Goal: Entertainment & Leisure: Consume media (video, audio)

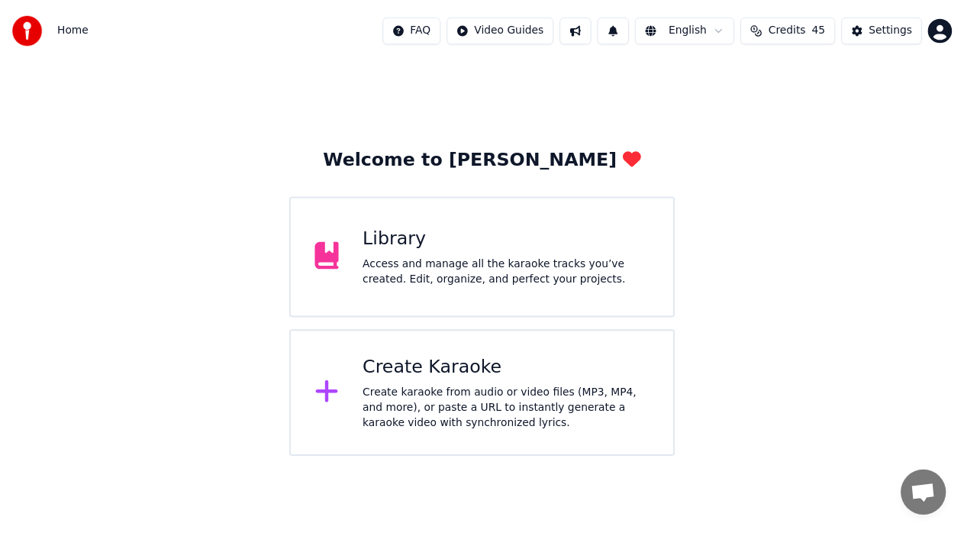
scroll to position [34, 0]
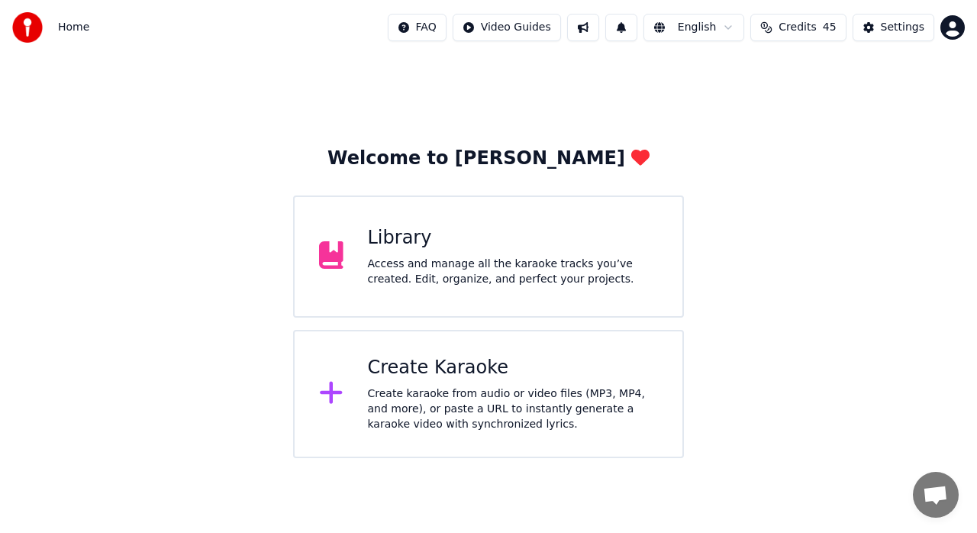
click at [461, 250] on div "Library Access and manage all the karaoke tracks you’ve created. Edit, organize…" at bounding box center [513, 256] width 291 height 61
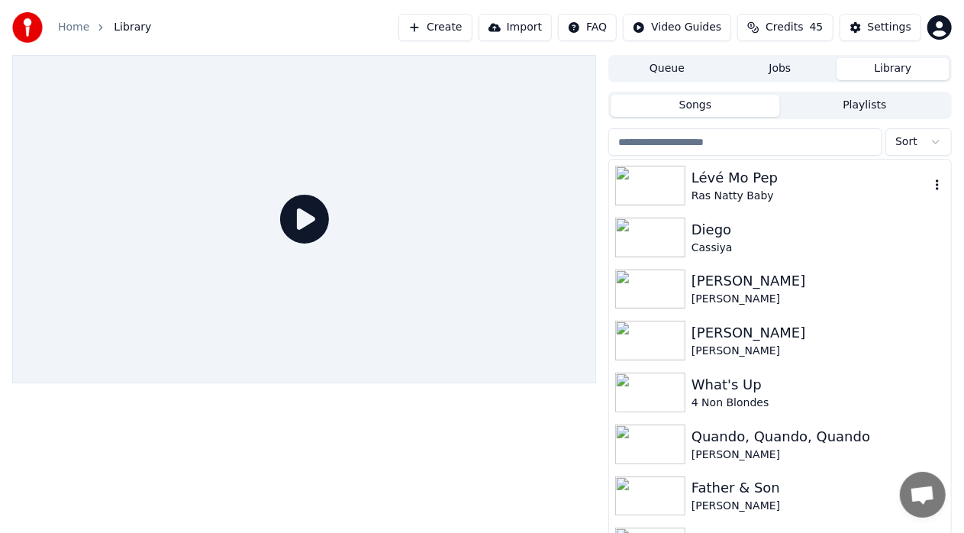
click at [726, 185] on div "Lévé Mo Pep" at bounding box center [810, 177] width 238 height 21
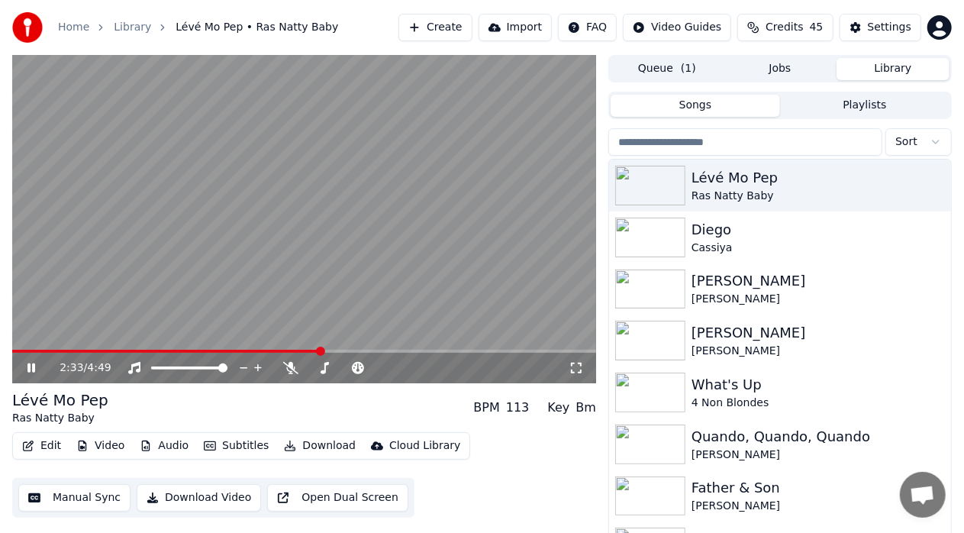
click at [320, 356] on span at bounding box center [320, 350] width 9 height 9
click at [594, 352] on span at bounding box center [588, 350] width 9 height 9
click at [452, 346] on span at bounding box center [449, 350] width 9 height 9
click at [29, 363] on icon at bounding box center [41, 368] width 35 height 12
click at [430, 356] on span at bounding box center [427, 350] width 9 height 9
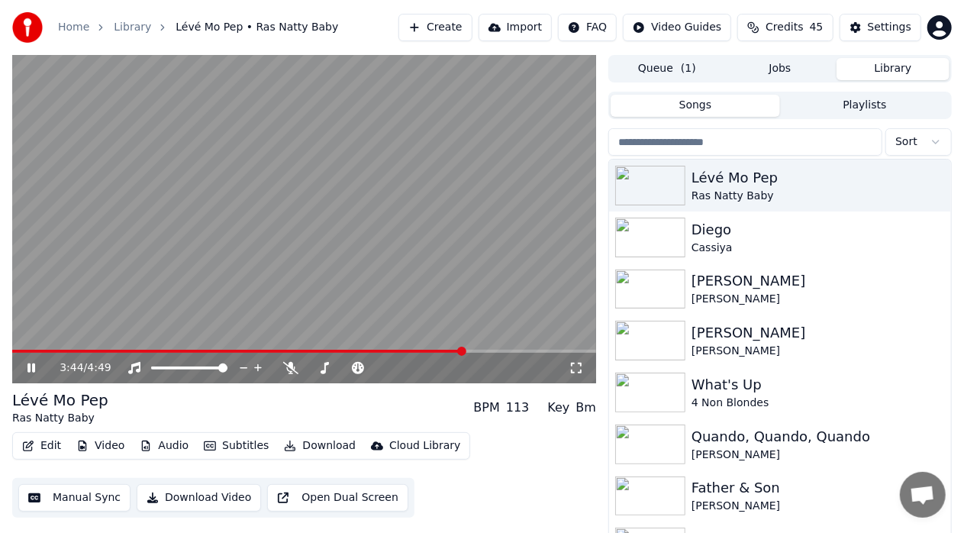
click at [30, 362] on icon at bounding box center [41, 368] width 35 height 12
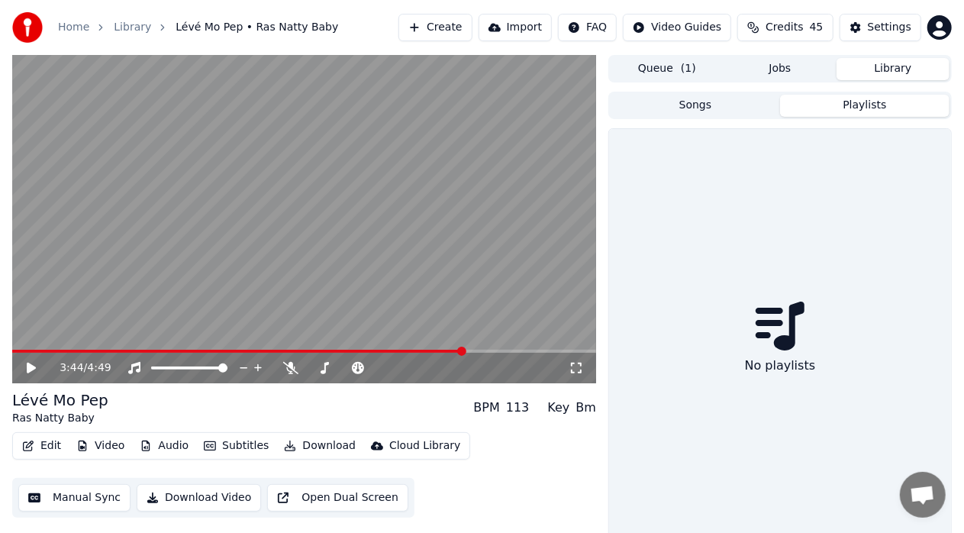
click at [851, 107] on button "Playlists" at bounding box center [864, 106] width 169 height 22
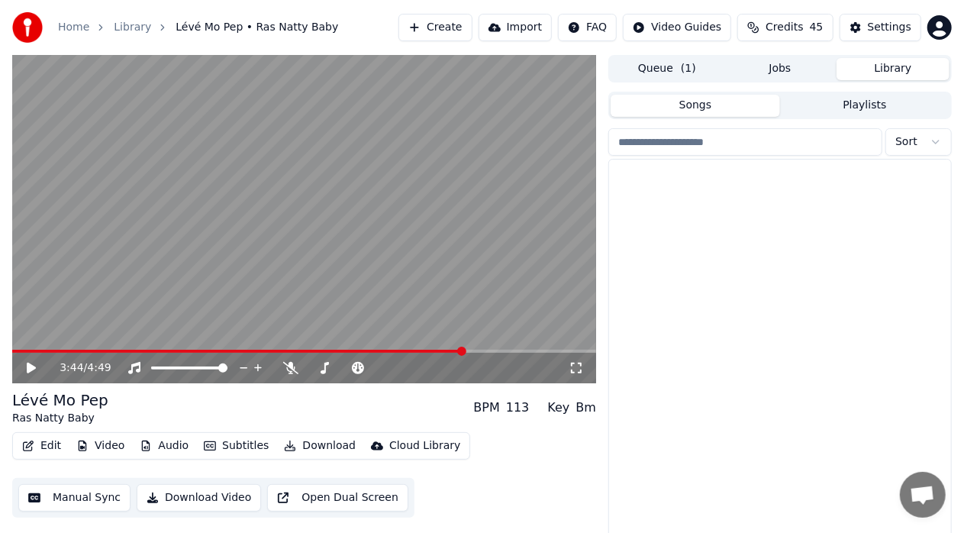
click at [699, 105] on button "Songs" at bounding box center [694, 106] width 169 height 22
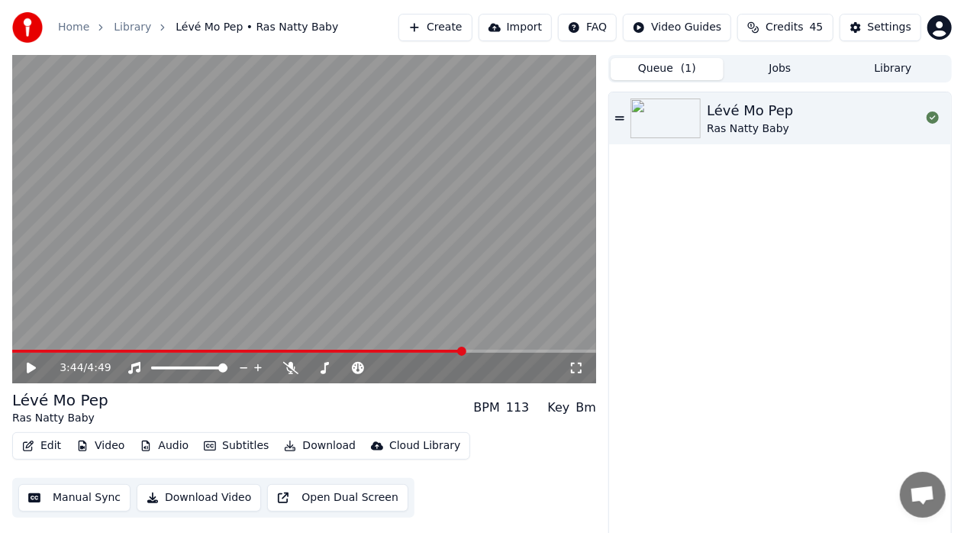
click at [661, 67] on button "Queue ( 1 )" at bounding box center [666, 69] width 113 height 22
click at [745, 114] on div "Lévé Mo Pep" at bounding box center [749, 110] width 86 height 21
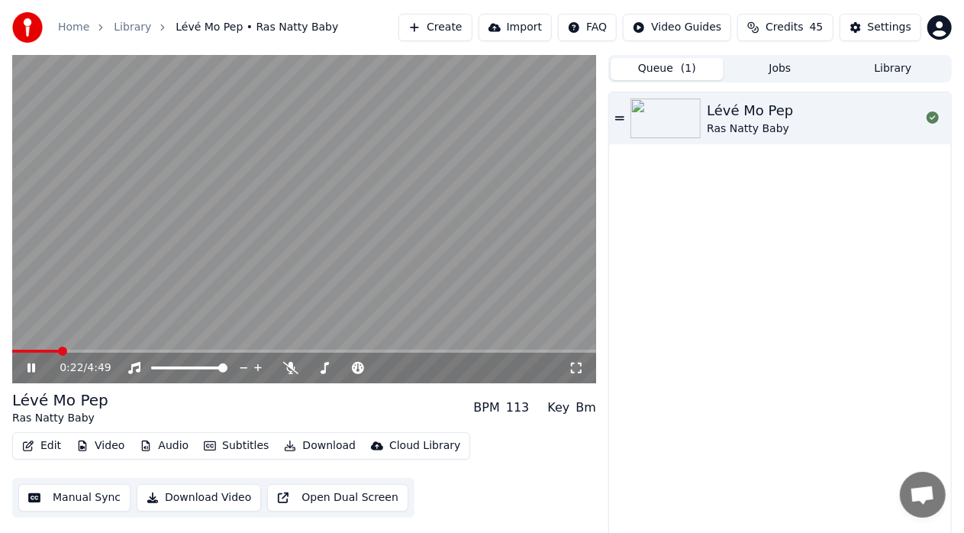
click at [470, 348] on video at bounding box center [304, 219] width 584 height 328
click at [348, 354] on span at bounding box center [346, 350] width 9 height 9
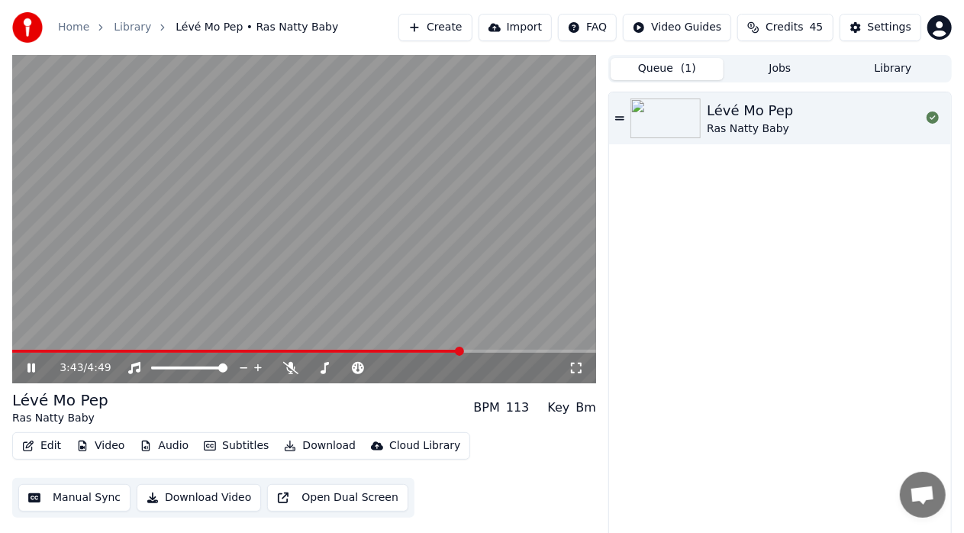
click at [461, 346] on span at bounding box center [459, 350] width 9 height 9
click at [497, 349] on span at bounding box center [495, 350] width 9 height 9
click at [526, 347] on span at bounding box center [523, 350] width 9 height 9
click at [547, 355] on span at bounding box center [543, 350] width 9 height 9
click at [574, 346] on span at bounding box center [570, 350] width 9 height 9
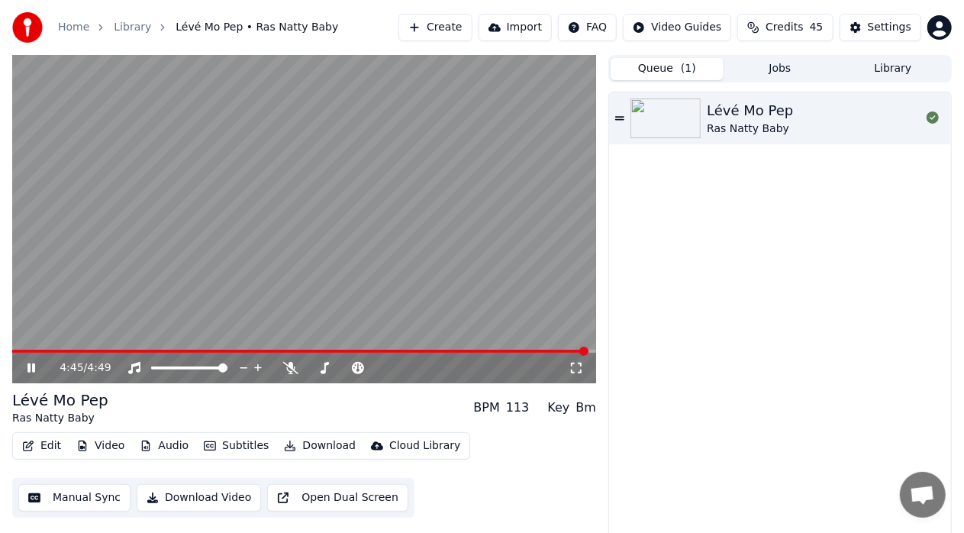
click at [683, 326] on div "Lévé Mo Pep Ras Natty Baby" at bounding box center [780, 317] width 342 height 451
click at [932, 117] on icon at bounding box center [932, 117] width 12 height 12
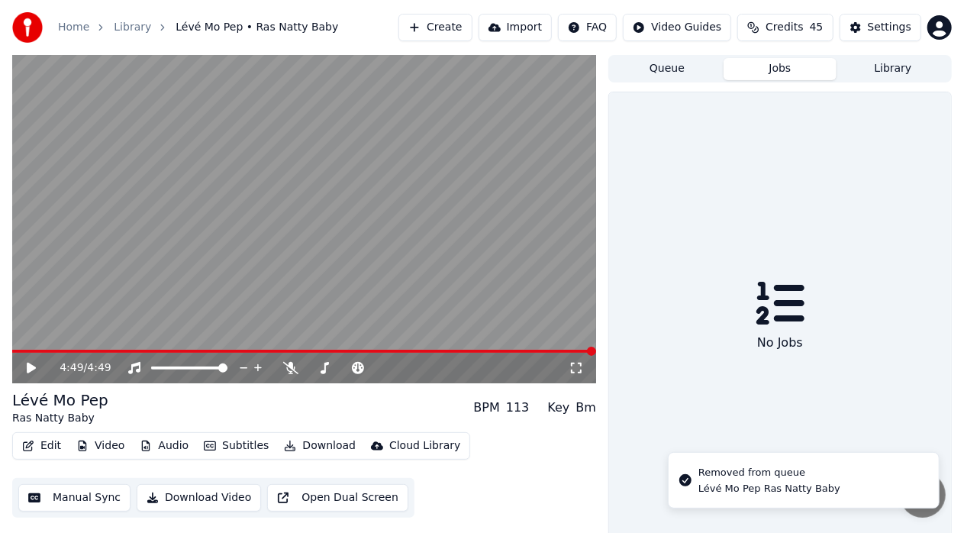
click at [782, 69] on button "Jobs" at bounding box center [779, 69] width 113 height 22
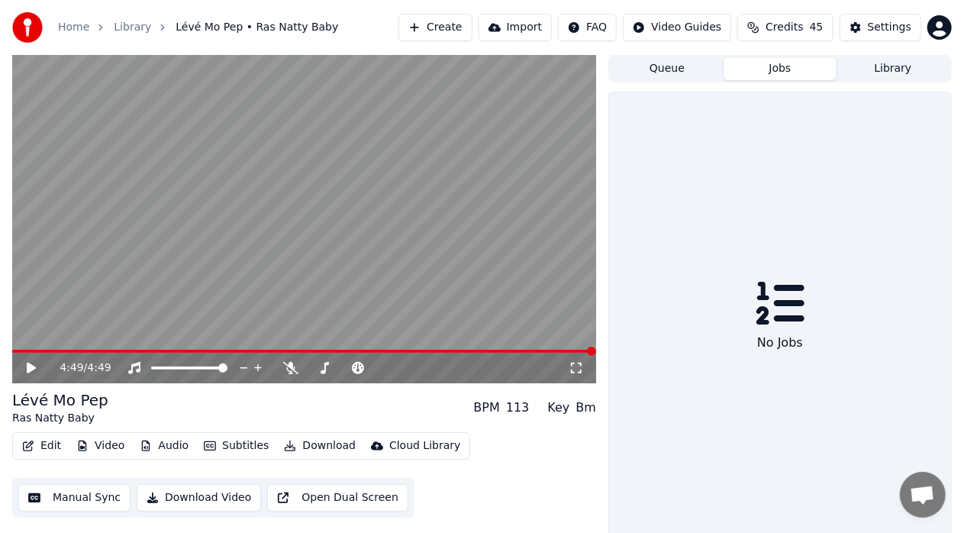
click at [888, 66] on button "Library" at bounding box center [892, 69] width 113 height 22
